Goal: Task Accomplishment & Management: Manage account settings

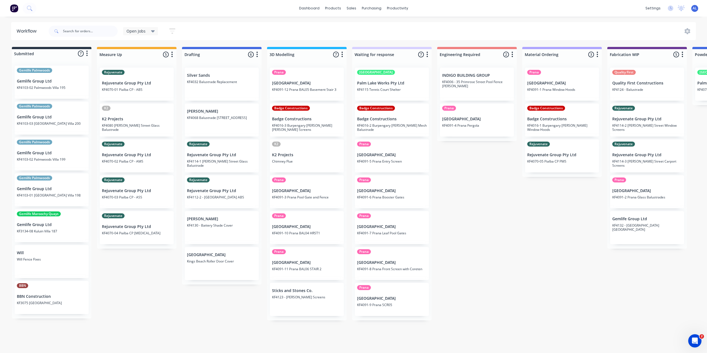
click at [115, 285] on div "Submitted 7 Status colour #273444 hex #273444 Save Cancel Summaries Total order…" at bounding box center [656, 184] width 1321 height 274
click at [502, 217] on div "Submitted 7 Status colour #273444 hex #273444 Save Cancel Summaries Total order…" at bounding box center [656, 184] width 1321 height 274
click at [463, 232] on div "Submitted 7 Status colour #273444 hex #273444 Save Cancel Summaries Total order…" at bounding box center [656, 184] width 1321 height 274
click at [498, 213] on div "Submitted 7 Status colour #273444 hex #273444 Save Cancel Summaries Total order…" at bounding box center [656, 184] width 1321 height 274
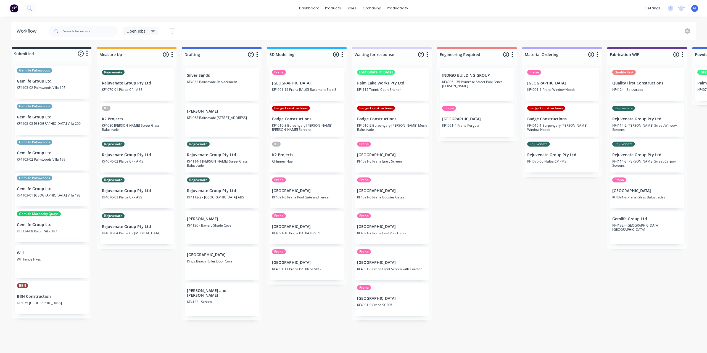
click at [122, 274] on div "Submitted 7 Status colour #273444 hex #273444 Save Cancel Summaries Total order…" at bounding box center [656, 184] width 1321 height 274
click at [500, 239] on div "Submitted 7 Status colour #273444 hex #273444 Save Cancel Summaries Total order…" at bounding box center [656, 184] width 1321 height 274
click at [111, 301] on div "Submitted 7 Status colour #273444 hex #273444 Save Cancel Summaries Total order…" at bounding box center [656, 184] width 1321 height 274
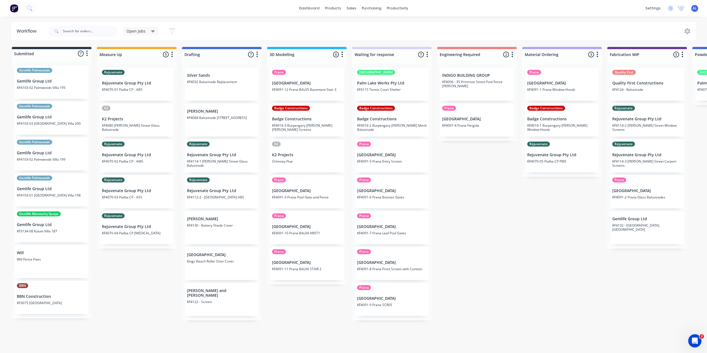
click at [126, 268] on div "Submitted 7 Status colour #273444 hex #273444 Save Cancel Summaries Total order…" at bounding box center [656, 184] width 1321 height 274
drag, startPoint x: 290, startPoint y: 310, endPoint x: 375, endPoint y: 306, distance: 85.4
click at [290, 311] on div "Submitted 7 Status colour #273444 hex #273444 Save Cancel Summaries Total order…" at bounding box center [656, 184] width 1321 height 274
click at [490, 278] on div "Submitted 7 Status colour #273444 hex #273444 Save Cancel Summaries Total order…" at bounding box center [656, 184] width 1321 height 274
click at [168, 268] on div "Submitted 7 Status colour #273444 hex #273444 Save Cancel Summaries Total order…" at bounding box center [656, 184] width 1321 height 274
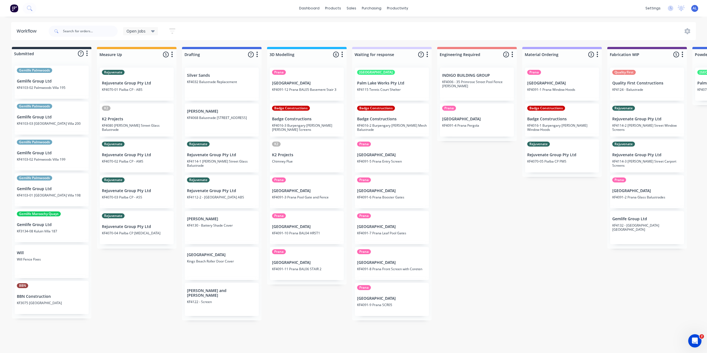
click at [149, 264] on div "Submitted 7 Status colour #273444 hex #273444 Save Cancel Summaries Total order…" at bounding box center [656, 184] width 1321 height 274
click at [485, 244] on div "Submitted 7 Status colour #273444 hex #273444 Save Cancel Summaries Total order…" at bounding box center [656, 184] width 1321 height 274
click at [134, 286] on div "Submitted 7 Status colour #273444 hex #273444 Save Cancel Summaries Total order…" at bounding box center [656, 184] width 1321 height 274
click at [135, 287] on div "Submitted 7 Status colour #273444 hex #273444 Save Cancel Summaries Total order…" at bounding box center [656, 184] width 1321 height 274
click at [143, 289] on div "Submitted 7 Status colour #273444 hex #273444 Save Cancel Summaries Total order…" at bounding box center [656, 184] width 1321 height 274
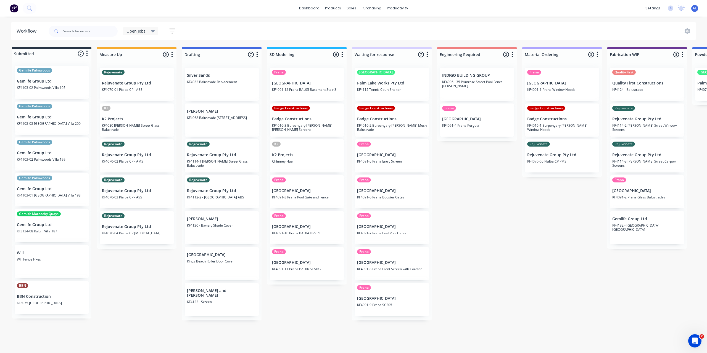
click at [507, 266] on div "Submitted 7 Status colour #273444 hex #273444 Save Cancel Summaries Total order…" at bounding box center [656, 184] width 1321 height 274
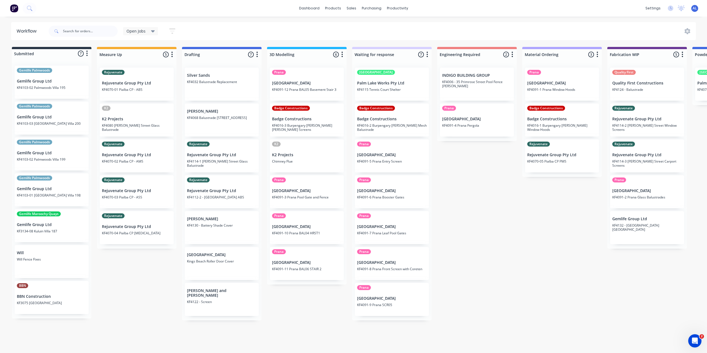
click at [123, 281] on div "Submitted 7 Status colour #273444 hex #273444 Save Cancel Summaries Total order…" at bounding box center [656, 184] width 1321 height 274
click at [173, 31] on icon "button" at bounding box center [172, 31] width 4 height 1
click at [138, 29] on span "Open Jobs" at bounding box center [135, 31] width 19 height 6
click at [217, 27] on div "Open Jobs Save new view None edit Open Jobs (Default) edit Show/Hide statuses S…" at bounding box center [371, 31] width 649 height 17
click at [354, 25] on icon at bounding box center [352, 26] width 5 height 5
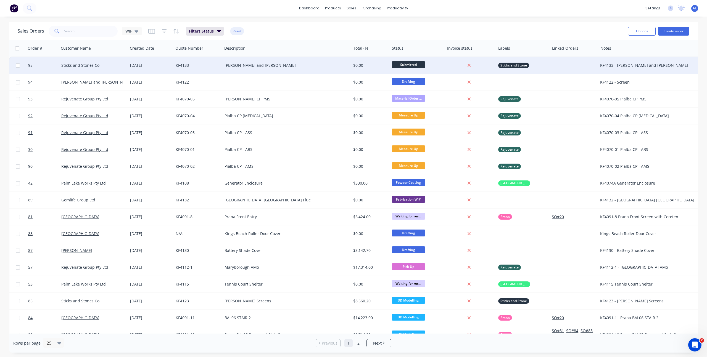
click at [211, 59] on div "KF4133" at bounding box center [197, 65] width 49 height 17
click at [266, 64] on div "[PERSON_NAME] and [PERSON_NAME]" at bounding box center [283, 66] width 118 height 6
click at [84, 63] on link "Sticks and Stones Co." at bounding box center [80, 65] width 39 height 5
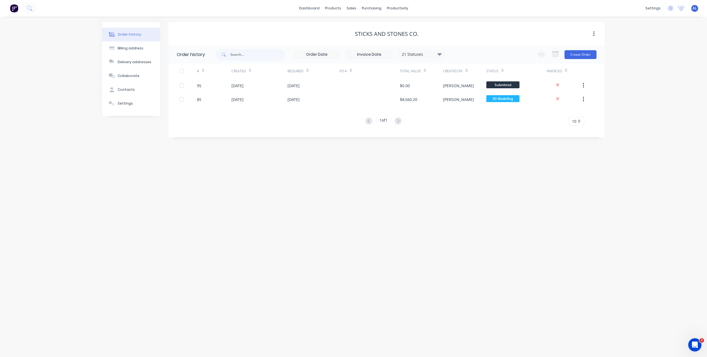
click at [161, 210] on div "Order history Billing address Delivery addresses Collaborate Contacts Settings …" at bounding box center [353, 187] width 707 height 341
click at [404, 23] on link "Workflow" at bounding box center [418, 26] width 73 height 11
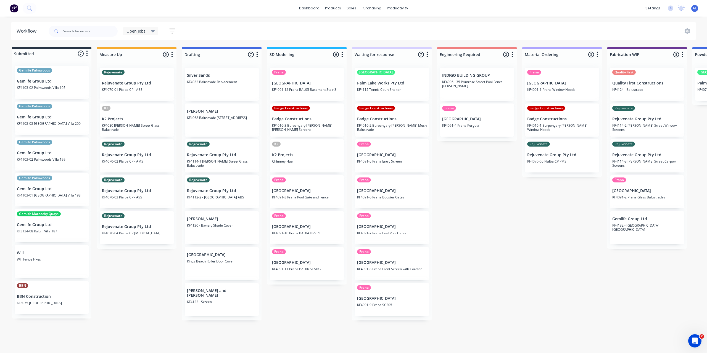
click at [133, 296] on div "Submitted 7 Status colour #273444 hex #273444 Save Cancel Summaries Total order…" at bounding box center [656, 184] width 1321 height 274
click at [88, 30] on input "text" at bounding box center [90, 31] width 55 height 11
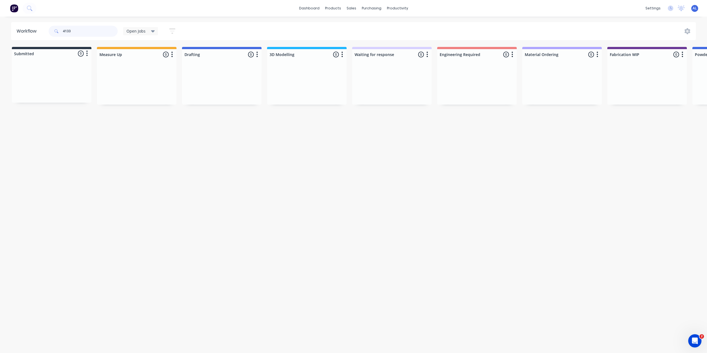
drag, startPoint x: 88, startPoint y: 30, endPoint x: 49, endPoint y: 30, distance: 39.2
click at [43, 33] on header "Workflow 4133 Open Jobs Save new view None edit Open Jobs (Default) edit Show/H…" at bounding box center [353, 31] width 685 height 18
click at [54, 26] on div at bounding box center [56, 31] width 15 height 11
drag, startPoint x: 81, startPoint y: 31, endPoint x: 40, endPoint y: 32, distance: 41.2
click at [40, 32] on header "Workflow 4133 Open Jobs Save new view None edit Open Jobs (Default) edit Show/H…" at bounding box center [353, 31] width 685 height 18
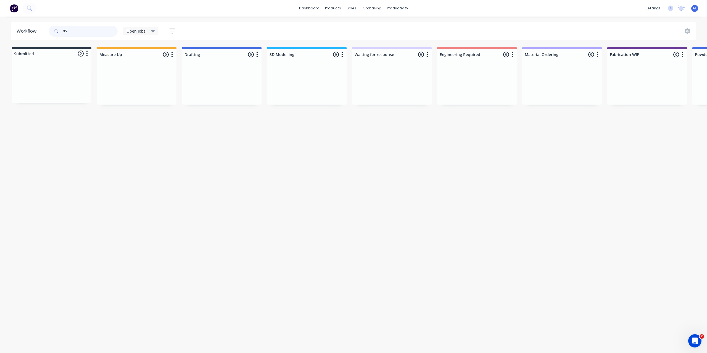
type input "95"
drag, startPoint x: 81, startPoint y: 31, endPoint x: 45, endPoint y: 31, distance: 36.4
click at [45, 31] on header "Workflow 95 Open Jobs Save new view None edit Open Jobs (Default) edit Show/Hid…" at bounding box center [353, 31] width 685 height 18
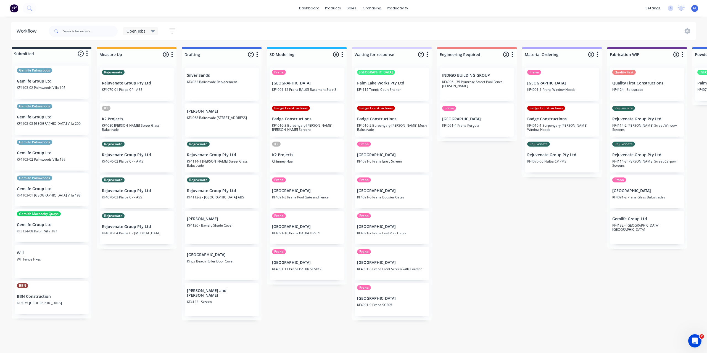
click at [148, 30] on div "Open Jobs" at bounding box center [140, 31] width 28 height 5
click at [192, 72] on button "edit" at bounding box center [191, 72] width 7 height 6
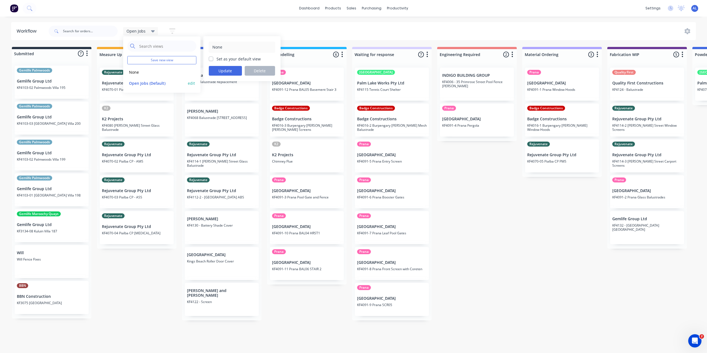
click at [187, 80] on div "Open Jobs (Default) edit" at bounding box center [161, 83] width 69 height 11
click at [189, 82] on button "edit" at bounding box center [191, 83] width 7 height 6
type input "Open Jobs"
checkbox input "true"
click at [192, 84] on button "edit" at bounding box center [191, 83] width 7 height 6
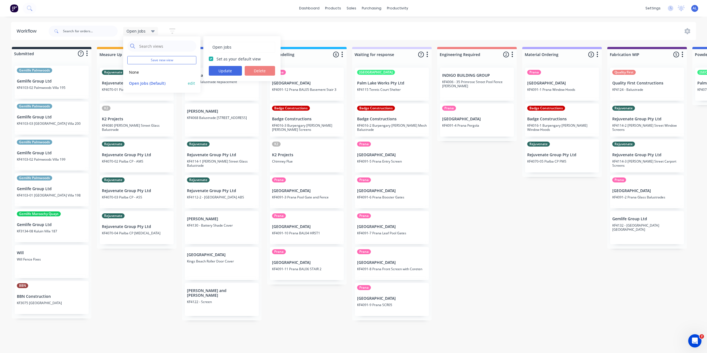
click at [193, 82] on button "edit" at bounding box center [191, 83] width 7 height 6
click at [468, 205] on div "Submitted 7 Status colour #273444 hex #273444 Save Cancel Summaries Total order…" at bounding box center [656, 184] width 1321 height 274
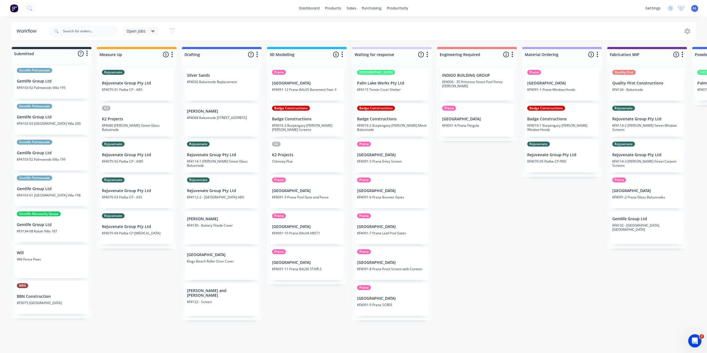
click at [150, 289] on div "Submitted 7 Status colour #273444 hex #273444 Save Cancel Summaries Total order…" at bounding box center [656, 184] width 1321 height 274
click at [152, 33] on icon at bounding box center [153, 31] width 4 height 6
click at [156, 72] on button "None" at bounding box center [156, 72] width 59 height 6
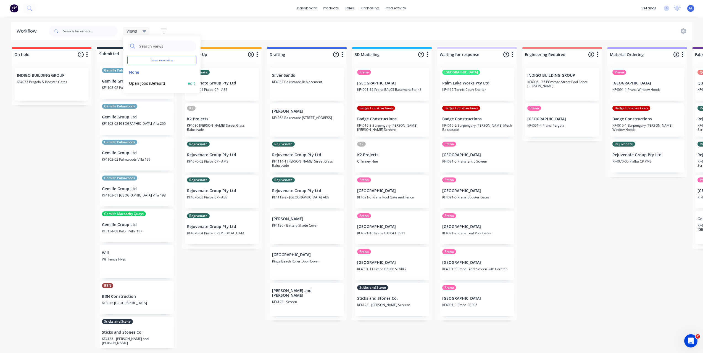
click at [164, 82] on button "Open Jobs (Default)" at bounding box center [156, 83] width 59 height 6
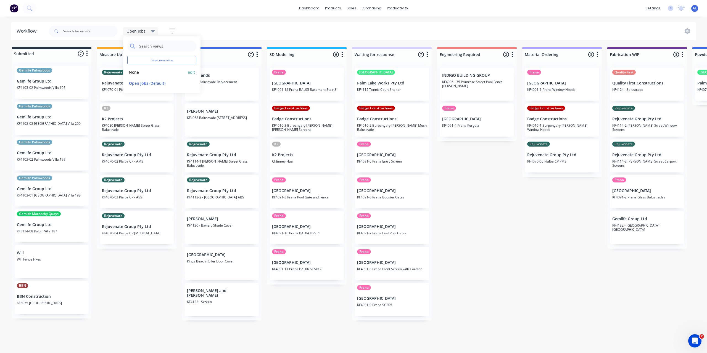
click at [145, 74] on button "None" at bounding box center [156, 72] width 59 height 6
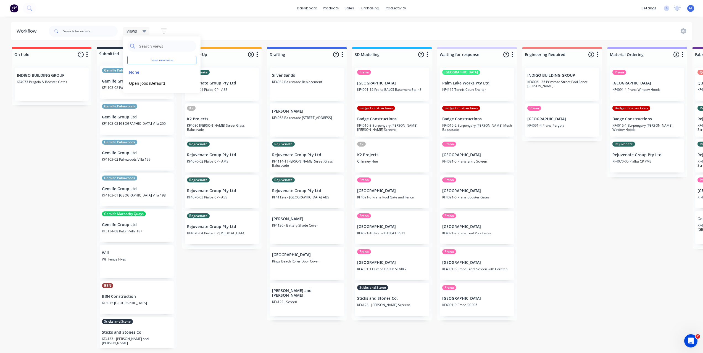
click at [28, 168] on div "On hold 1 Status colour #FF4949 hex #FF4949 Save Cancel Notifications Email SMS…" at bounding box center [656, 198] width 1321 height 303
click at [163, 35] on button "button" at bounding box center [164, 31] width 18 height 11
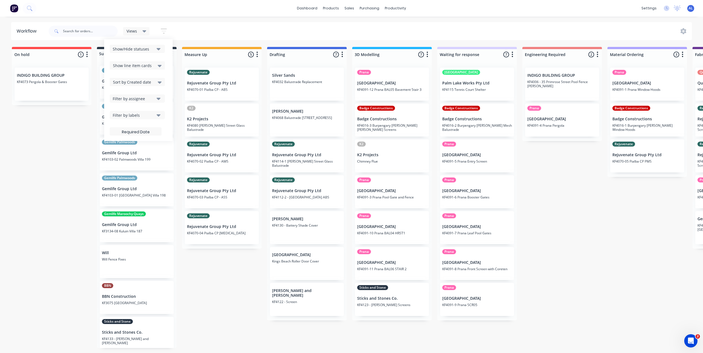
click at [157, 46] on icon "button" at bounding box center [159, 49] width 4 height 6
click at [140, 89] on div "On hold" at bounding box center [153, 90] width 55 height 6
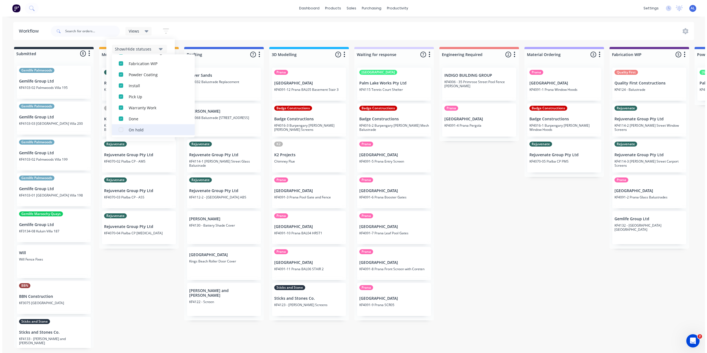
scroll to position [105, 0]
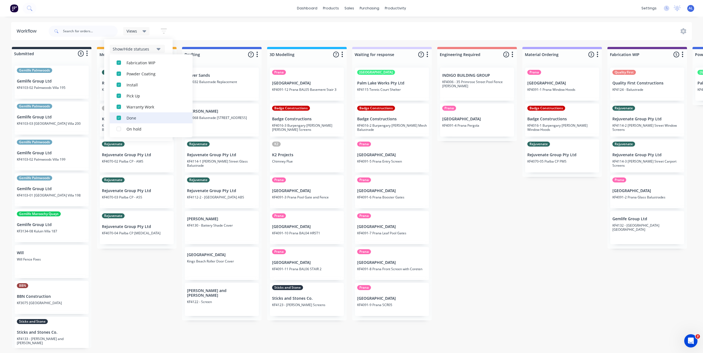
click at [137, 115] on div "Done" at bounding box center [153, 118] width 55 height 6
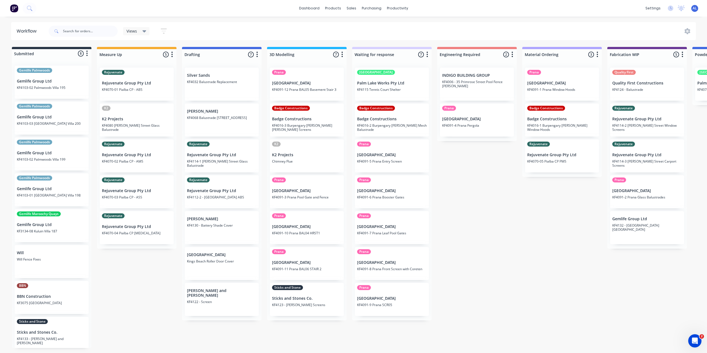
click at [528, 212] on div "Submitted 8 Status colour #273444 hex #273444 Save Cancel Summaries Total order…" at bounding box center [656, 197] width 1321 height 301
click at [142, 25] on div "Views Save new view None edit Open Jobs (Default) edit Show/Hide statuses Show …" at bounding box center [109, 31] width 125 height 17
click at [142, 29] on icon at bounding box center [144, 31] width 4 height 6
click at [195, 83] on button "edit" at bounding box center [191, 83] width 7 height 6
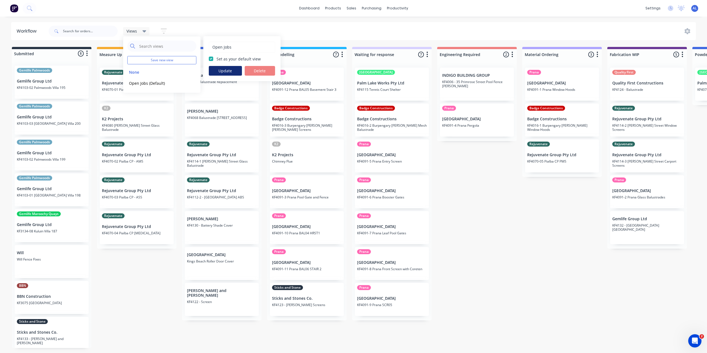
click at [235, 71] on button "Update" at bounding box center [225, 71] width 33 height 10
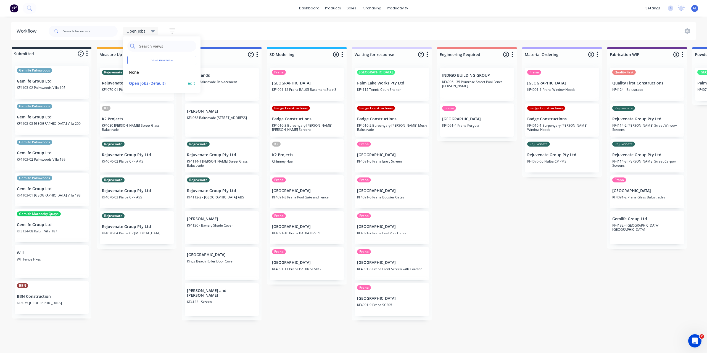
click at [161, 84] on button "Open Jobs (Default)" at bounding box center [156, 83] width 59 height 6
click at [147, 72] on button "None" at bounding box center [156, 72] width 59 height 6
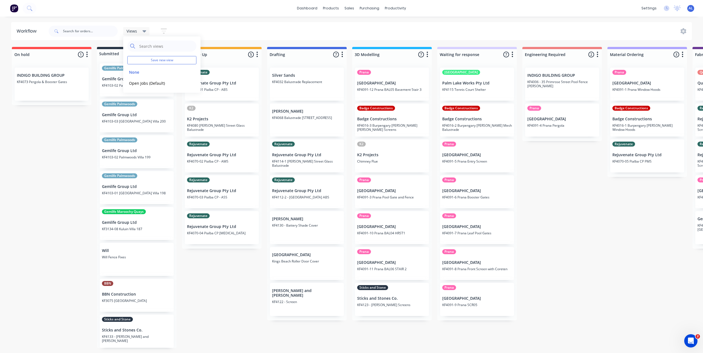
scroll to position [1, 0]
click at [205, 286] on div "On hold 1 Status colour #FF4949 hex #FF4949 Save Cancel Notifications Email SMS…" at bounding box center [656, 198] width 1321 height 303
click at [89, 272] on div "On hold 1 Status colour #FF4949 hex #FF4949 Save Cancel Notifications Email SMS…" at bounding box center [656, 198] width 1321 height 303
click at [161, 29] on icon "button" at bounding box center [164, 31] width 6 height 7
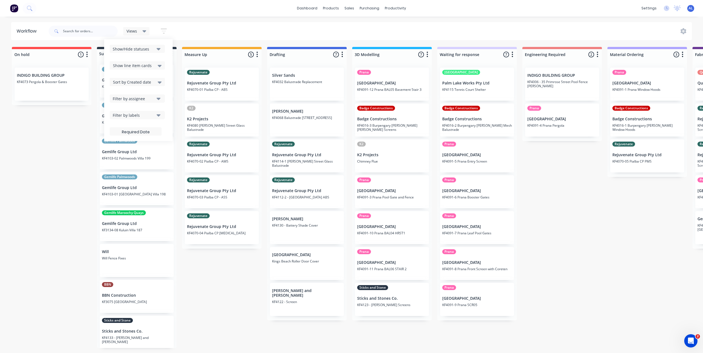
click at [152, 51] on div "Show/Hide statuses" at bounding box center [134, 49] width 42 height 6
click at [132, 88] on div "On hold" at bounding box center [153, 90] width 55 height 6
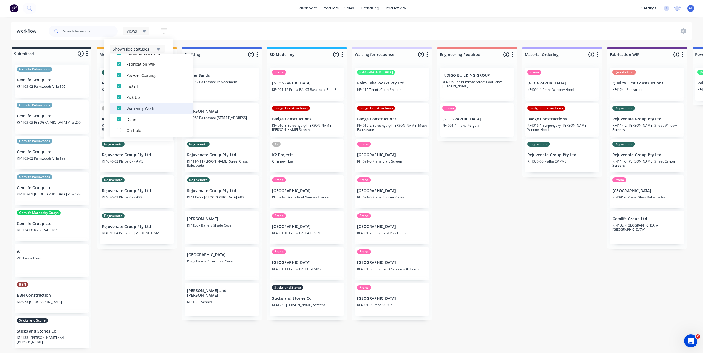
scroll to position [105, 0]
click at [136, 118] on div "Done" at bounding box center [153, 118] width 55 height 6
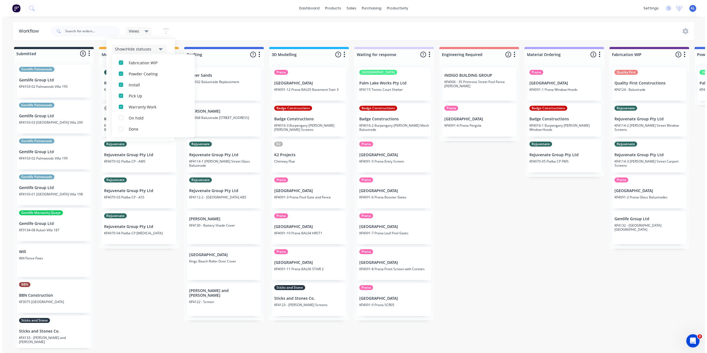
scroll to position [0, 0]
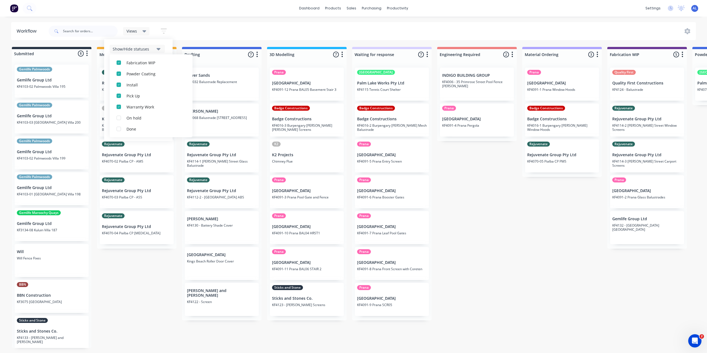
click at [148, 287] on div "Submitted 8 Status colour #273444 hex #273444 Save Cancel Summaries Total order…" at bounding box center [656, 197] width 1321 height 301
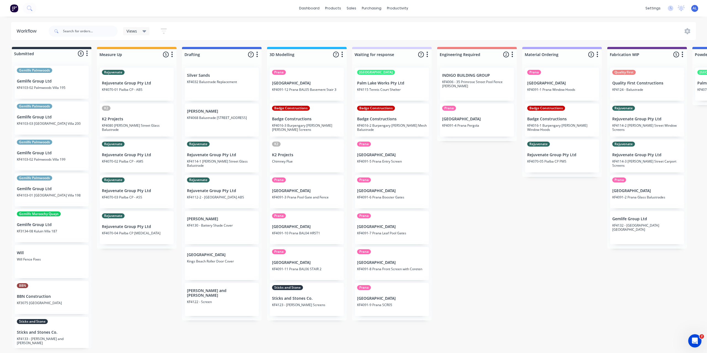
click at [140, 31] on div "Views" at bounding box center [136, 31] width 20 height 5
click at [158, 62] on button "Save new view" at bounding box center [161, 60] width 69 height 8
click at [240, 59] on label "Set as your default view" at bounding box center [238, 59] width 44 height 6
click at [213, 59] on input "Set as your default view" at bounding box center [211, 58] width 4 height 5
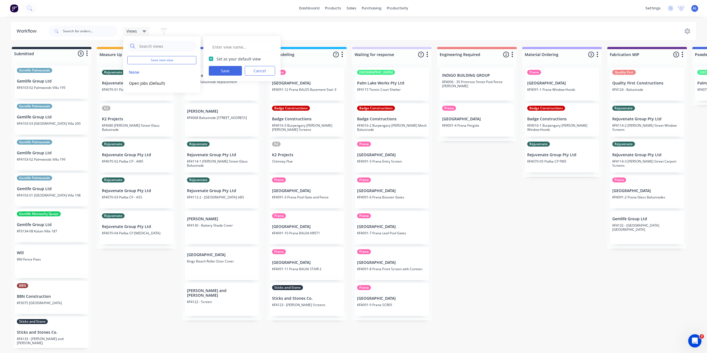
checkbox input "true"
click at [240, 49] on input "text" at bounding box center [242, 47] width 60 height 10
type input "Open Jobs 2"
click at [238, 71] on button "Save" at bounding box center [225, 71] width 33 height 10
click at [150, 84] on button "Open Jobs 2 (Default)" at bounding box center [156, 83] width 59 height 6
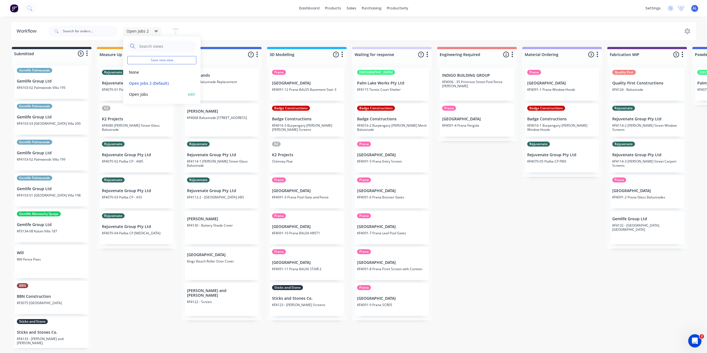
click at [193, 94] on button "edit" at bounding box center [191, 94] width 7 height 6
click at [260, 72] on button "Delete" at bounding box center [260, 71] width 30 height 10
click at [190, 84] on button "edit" at bounding box center [191, 83] width 7 height 6
click at [238, 49] on input "Open Jobs 2" at bounding box center [242, 47] width 60 height 10
type input "Open Jobs"
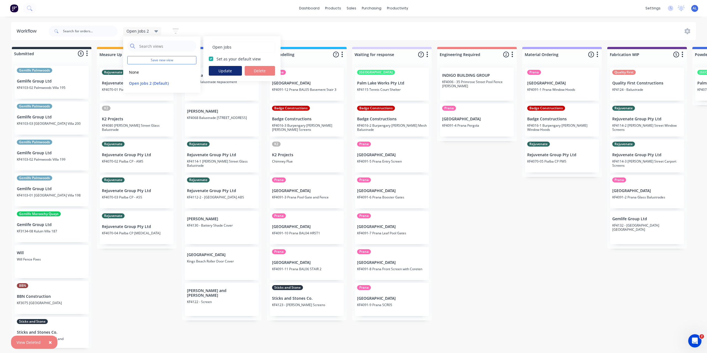
click at [231, 73] on button "Update" at bounding box center [225, 71] width 33 height 10
click at [147, 293] on div "Submitted 8 Status colour #273444 hex #273444 Save Cancel Summaries Total order…" at bounding box center [656, 197] width 1321 height 301
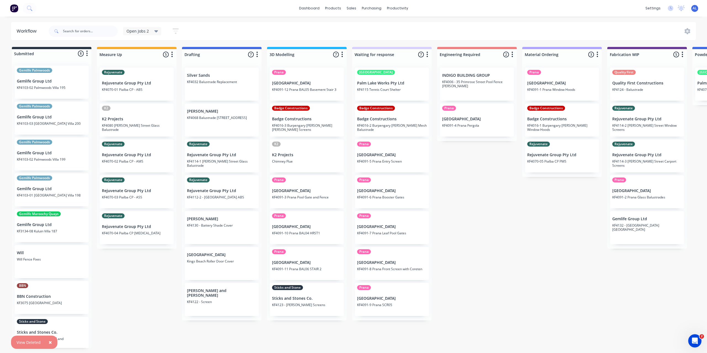
click at [144, 296] on div "Submitted 8 Status colour #273444 hex #273444 Save Cancel Summaries Total order…" at bounding box center [656, 197] width 1321 height 301
click at [49, 343] on span "×" at bounding box center [50, 342] width 3 height 8
click at [136, 319] on div "Submitted 8 Status colour #273444 hex #273444 Save Cancel Summaries Total order…" at bounding box center [656, 197] width 1321 height 301
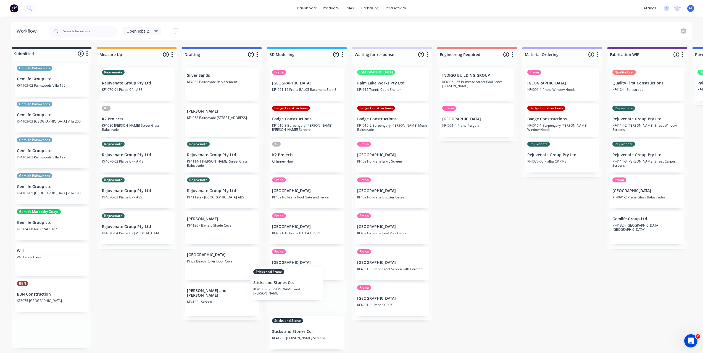
scroll to position [2, 0]
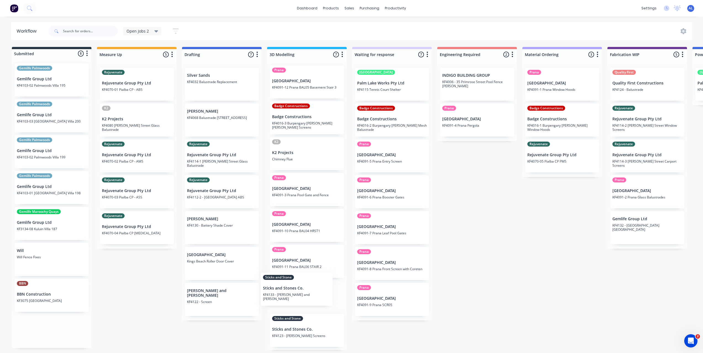
drag, startPoint x: 52, startPoint y: 327, endPoint x: 300, endPoint y: 285, distance: 251.4
click at [300, 285] on div "Submitted 8 Status colour #273444 hex #273444 Save Cancel Summaries Total order…" at bounding box center [656, 198] width 1321 height 303
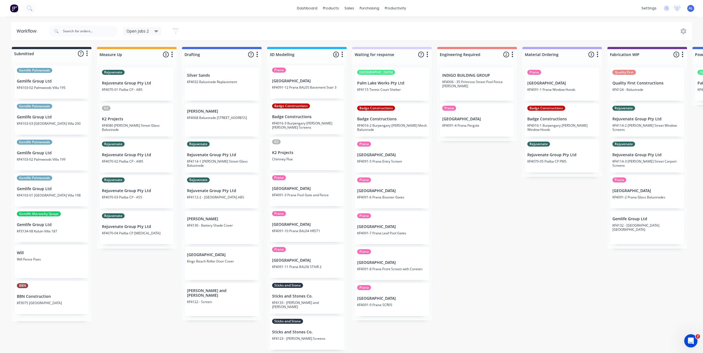
scroll to position [0, 0]
click at [145, 281] on div "Submitted 7 Status colour #273444 hex #273444 Save Cancel Summaries Total order…" at bounding box center [656, 198] width 1321 height 303
click at [457, 280] on div "Submitted 7 Status colour #273444 hex #273444 Save Cancel Summaries Total order…" at bounding box center [656, 198] width 1321 height 303
click at [138, 297] on div "Submitted 7 Status colour #273444 hex #273444 Save Cancel Summaries Total order…" at bounding box center [656, 198] width 1321 height 303
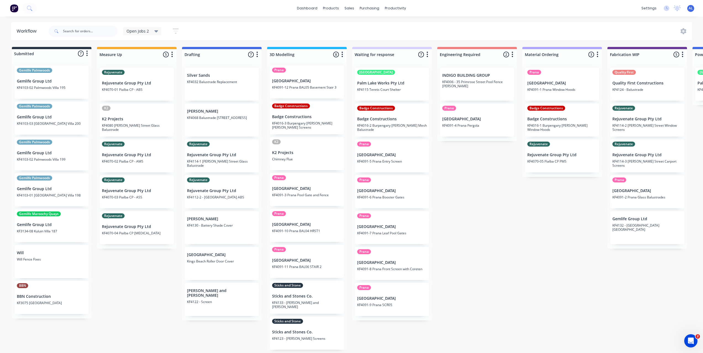
click at [143, 295] on div "Submitted 7 Status colour #273444 hex #273444 Save Cancel Summaries Total order…" at bounding box center [656, 198] width 1321 height 303
click at [507, 230] on div "Submitted 7 Status colour #273444 hex #273444 Save Cancel Summaries Total order…" at bounding box center [656, 198] width 1321 height 303
click at [502, 205] on div "Submitted 7 Status colour #273444 hex #273444 Save Cancel Summaries Total order…" at bounding box center [656, 198] width 1321 height 303
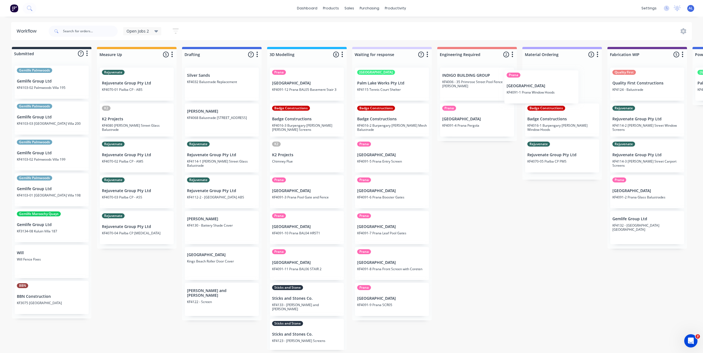
scroll to position [0, 1]
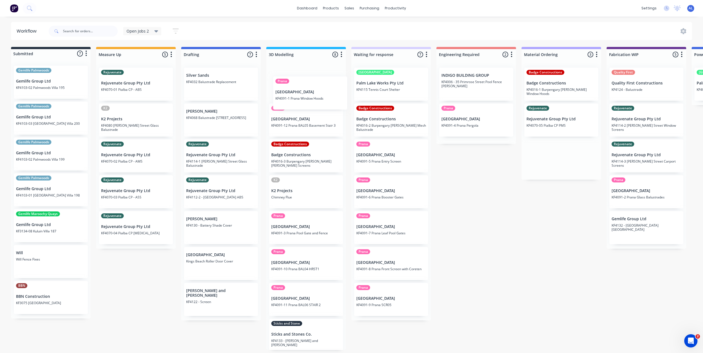
drag, startPoint x: 570, startPoint y: 91, endPoint x: 316, endPoint y: 100, distance: 254.2
click at [316, 100] on div "Submitted 7 Status colour #273444 hex #273444 Save Cancel Summaries Total order…" at bounding box center [655, 198] width 1321 height 303
click at [483, 227] on div "Submitted 7 Status colour #273444 hex #273444 Save Cancel Summaries Total order…" at bounding box center [655, 198] width 1321 height 303
click at [492, 234] on div "Submitted 7 Status colour #273444 hex #273444 Save Cancel Summaries Total order…" at bounding box center [655, 198] width 1321 height 303
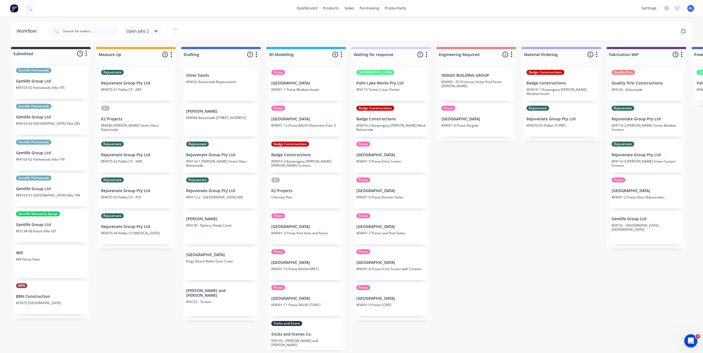
click at [134, 316] on div "Submitted 7 Status colour #273444 hex #273444 Save Cancel Summaries Total order…" at bounding box center [655, 198] width 1321 height 303
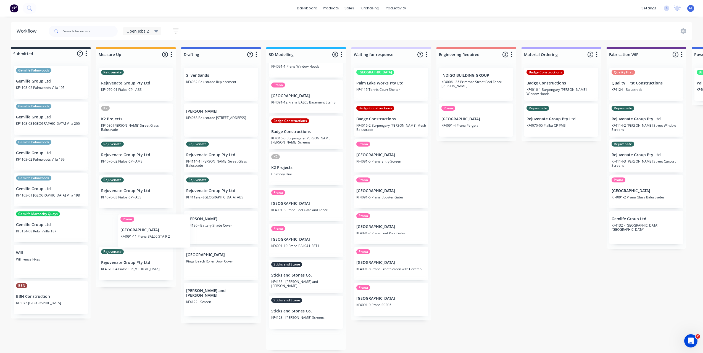
scroll to position [1, 0]
drag, startPoint x: 298, startPoint y: 274, endPoint x: 134, endPoint y: 222, distance: 171.6
click at [134, 222] on div "Submitted 7 Status colour #273444 hex #273444 Save Cancel Summaries Total order…" at bounding box center [656, 198] width 1321 height 303
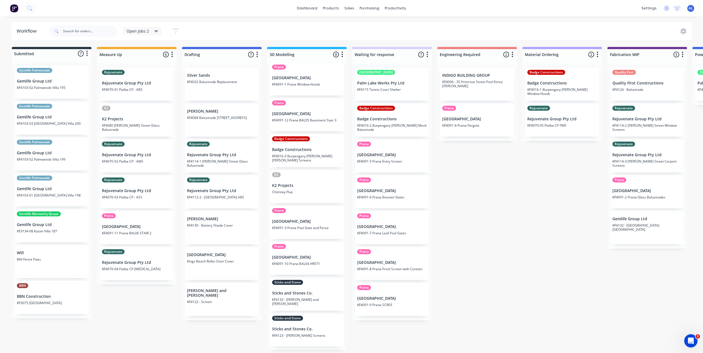
scroll to position [2, 0]
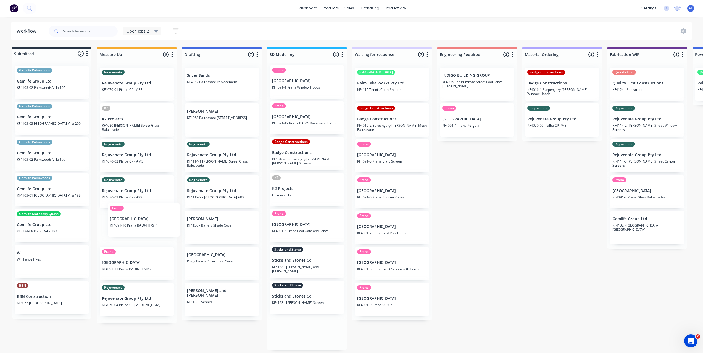
drag, startPoint x: 309, startPoint y: 264, endPoint x: 137, endPoint y: 223, distance: 177.0
click at [137, 223] on div "Submitted 7 Status colour #273444 hex #273444 Save Cancel Summaries Total order…" at bounding box center [656, 198] width 1321 height 303
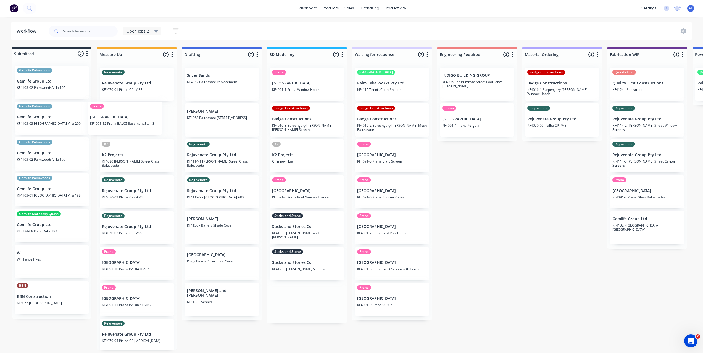
drag, startPoint x: 313, startPoint y: 120, endPoint x: 130, endPoint y: 119, distance: 182.8
click at [130, 119] on div "Submitted 7 Status colour #273444 hex #273444 Save Cancel Summaries Total order…" at bounding box center [656, 198] width 1321 height 303
click at [512, 200] on div "Submitted 7 Status colour #273444 hex #273444 Save Cancel Summaries Total order…" at bounding box center [656, 198] width 1321 height 303
click at [530, 232] on div "Submitted 7 Status colour #273444 hex #273444 Save Cancel Summaries Total order…" at bounding box center [656, 198] width 1321 height 303
click at [522, 228] on div "Submitted 7 Status colour #273444 hex #273444 Save Cancel Summaries Total order…" at bounding box center [656, 198] width 1321 height 303
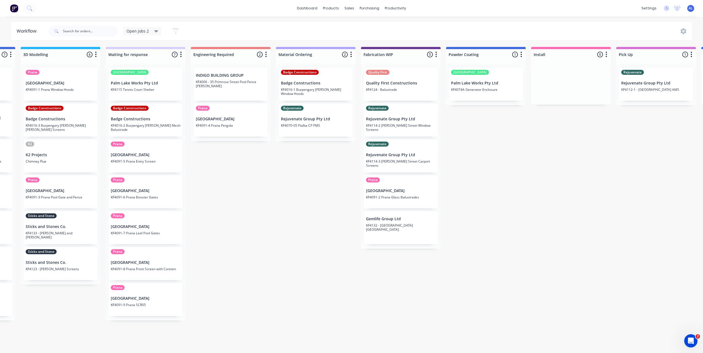
scroll to position [0, 380]
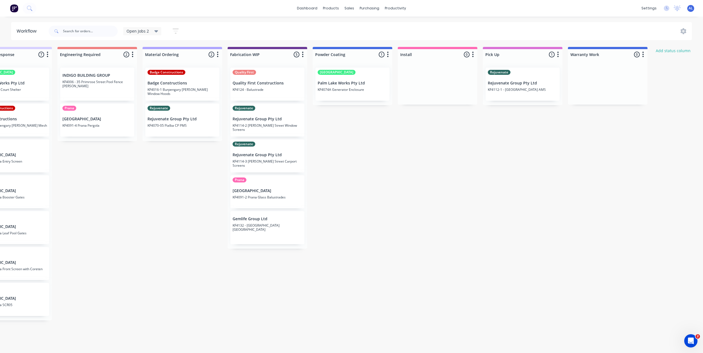
drag, startPoint x: 620, startPoint y: 48, endPoint x: 617, endPoint y: 49, distance: 3.1
click at [617, 49] on div "Warranty Work 0 Status colour #4169E1 hex #4169E1 Save Cancel Notifications Ema…" at bounding box center [608, 53] width 80 height 13
click at [582, 186] on div "Submitted 7 Status colour #273444 hex #273444 Save Cancel Summaries Total order…" at bounding box center [276, 198] width 1321 height 303
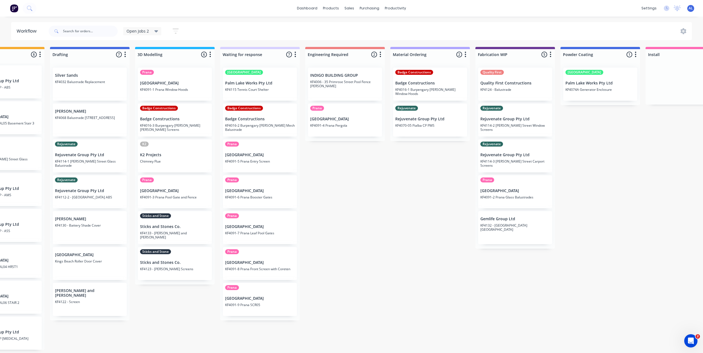
scroll to position [0, 0]
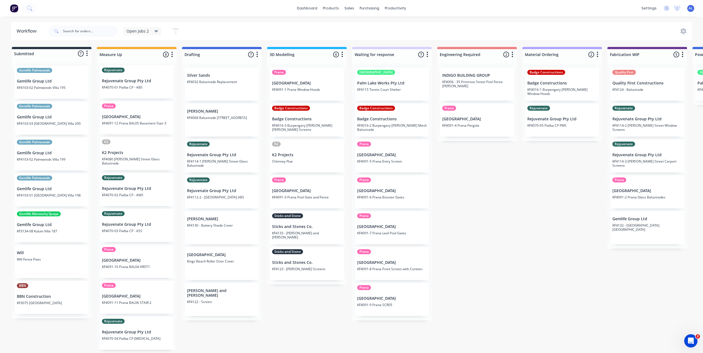
drag, startPoint x: 457, startPoint y: 355, endPoint x: 171, endPoint y: 353, distance: 286.9
click at [171, 320] on html "dashboard products sales purchasing productivity dashboard products Product Cat…" at bounding box center [351, 160] width 703 height 320
click at [216, 336] on div "Submitted 7 Status colour #273444 hex #273444 Save Cancel Summaries Total order…" at bounding box center [656, 198] width 1321 height 303
click at [290, 301] on div "Submitted 7 Status colour #273444 hex #273444 Save Cancel Summaries Total order…" at bounding box center [656, 198] width 1321 height 303
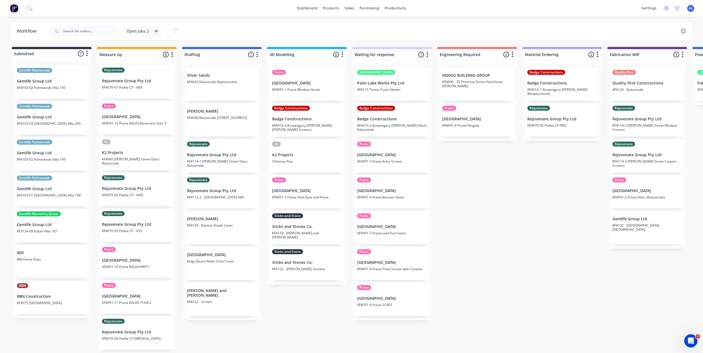
click at [296, 291] on div "Submitted 7 Status colour #273444 hex #273444 Save Cancel Summaries Total order…" at bounding box center [656, 198] width 1321 height 303
click at [477, 231] on div "Submitted 7 Status colour #273444 hex #273444 Save Cancel Summaries Total order…" at bounding box center [656, 198] width 1321 height 303
click at [474, 230] on div "Submitted 7 Status colour #273444 hex #273444 Save Cancel Summaries Total order…" at bounding box center [656, 198] width 1321 height 303
